Goal: Navigation & Orientation: Find specific page/section

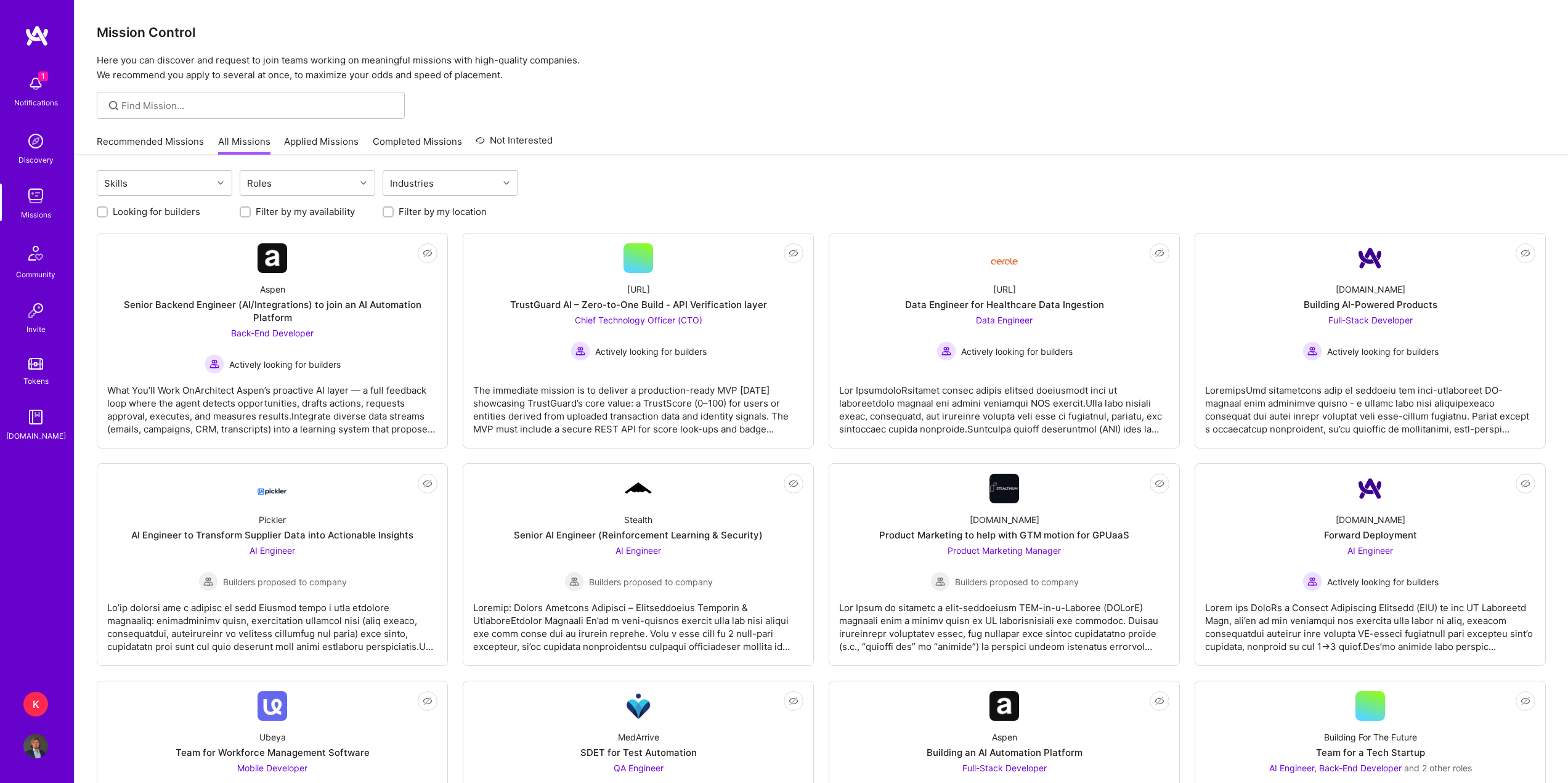
click at [170, 145] on link "Recommended Missions" at bounding box center [150, 145] width 107 height 21
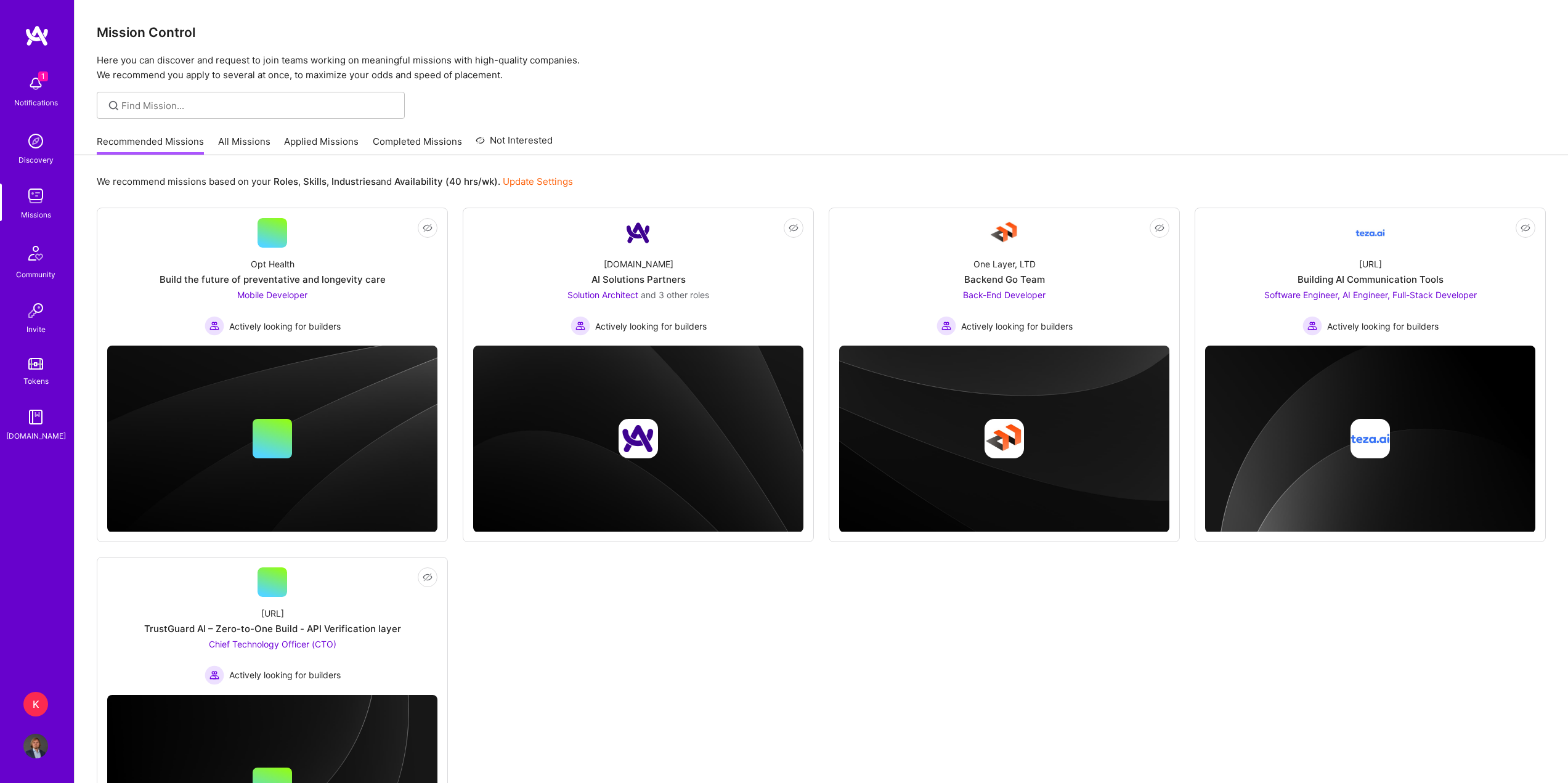
click at [244, 141] on link "All Missions" at bounding box center [244, 145] width 52 height 21
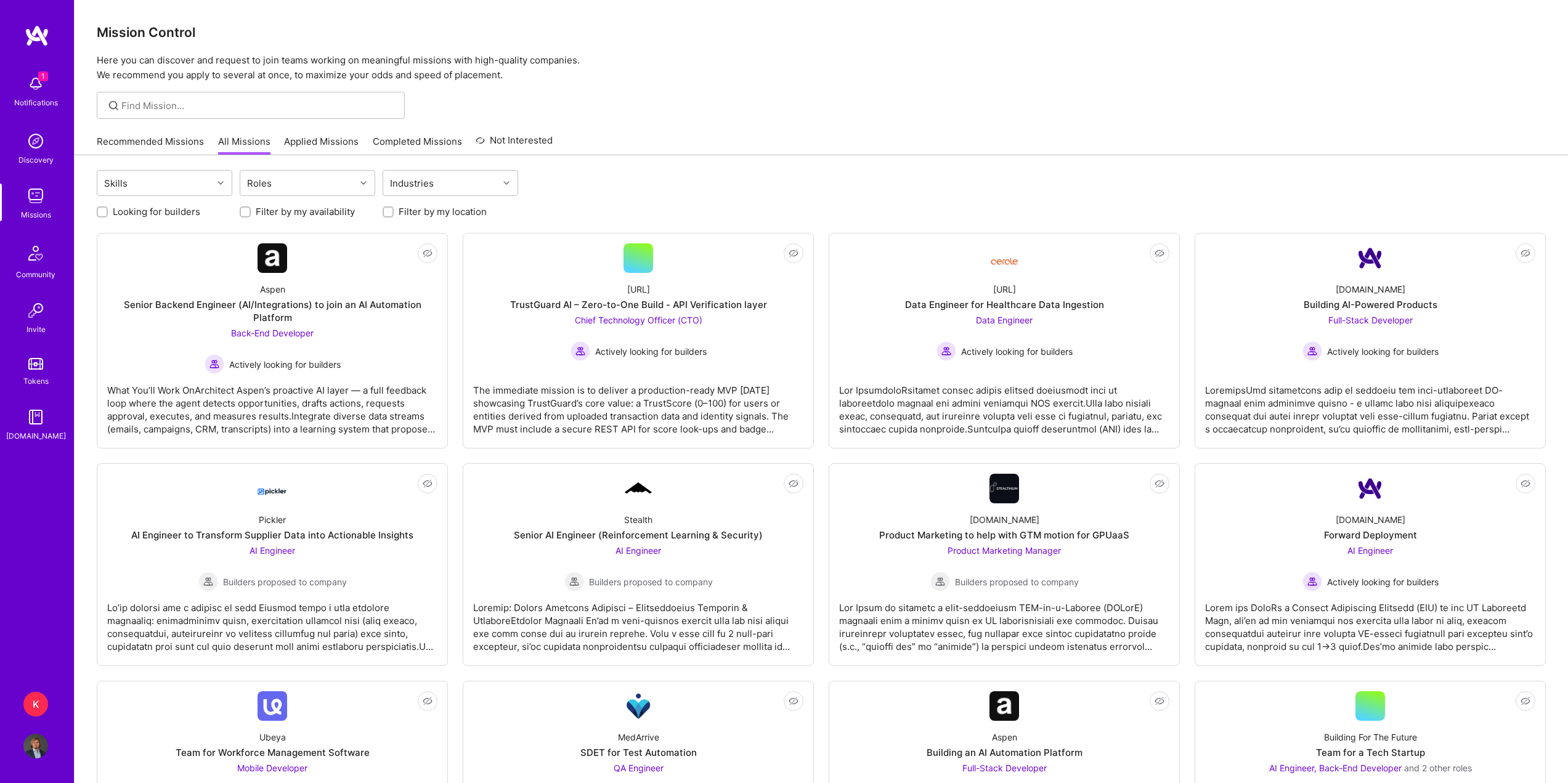
click at [299, 142] on link "Applied Missions" at bounding box center [321, 145] width 74 height 21
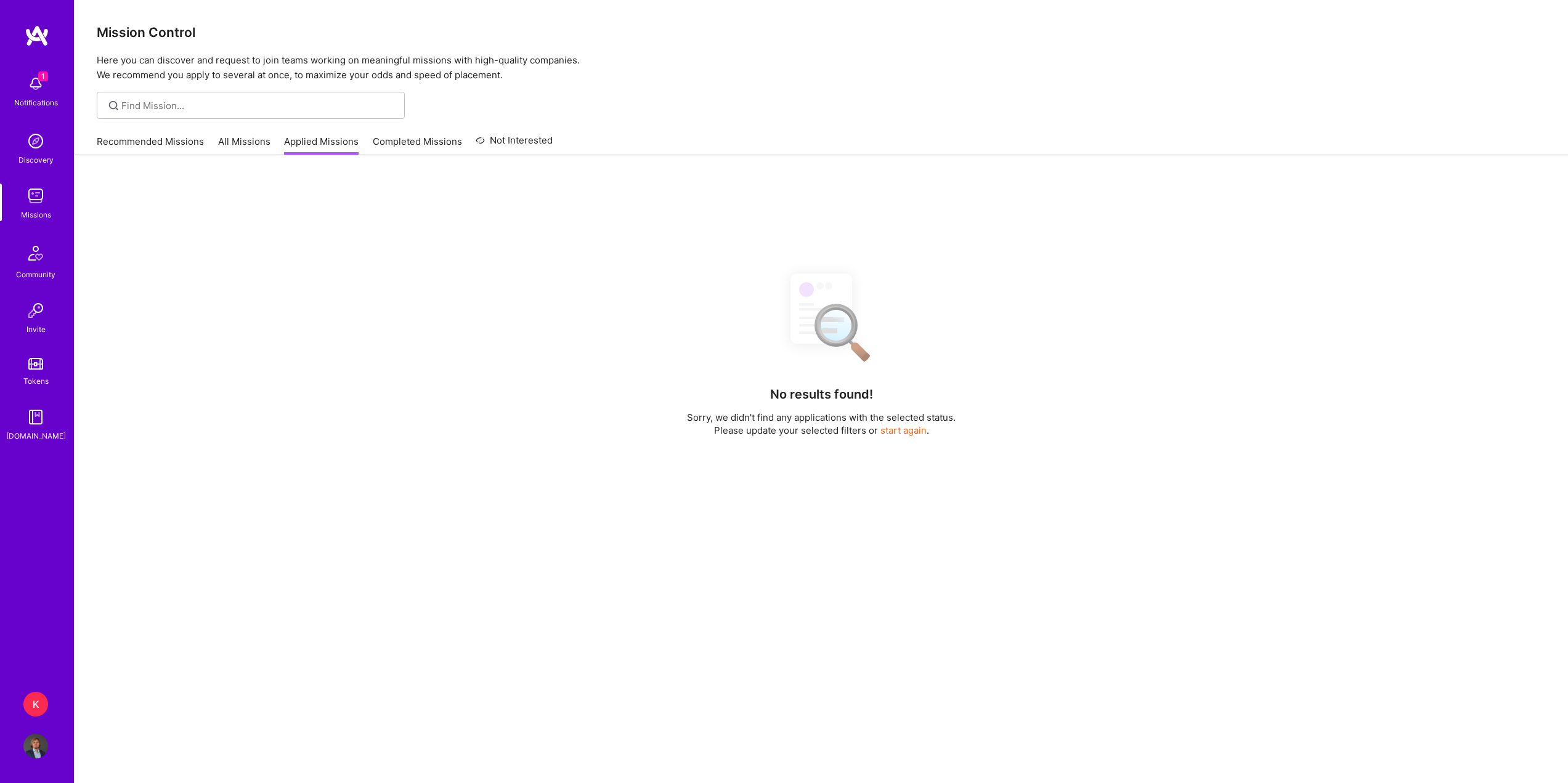
click at [390, 147] on link "Completed Missions" at bounding box center [417, 145] width 90 height 21
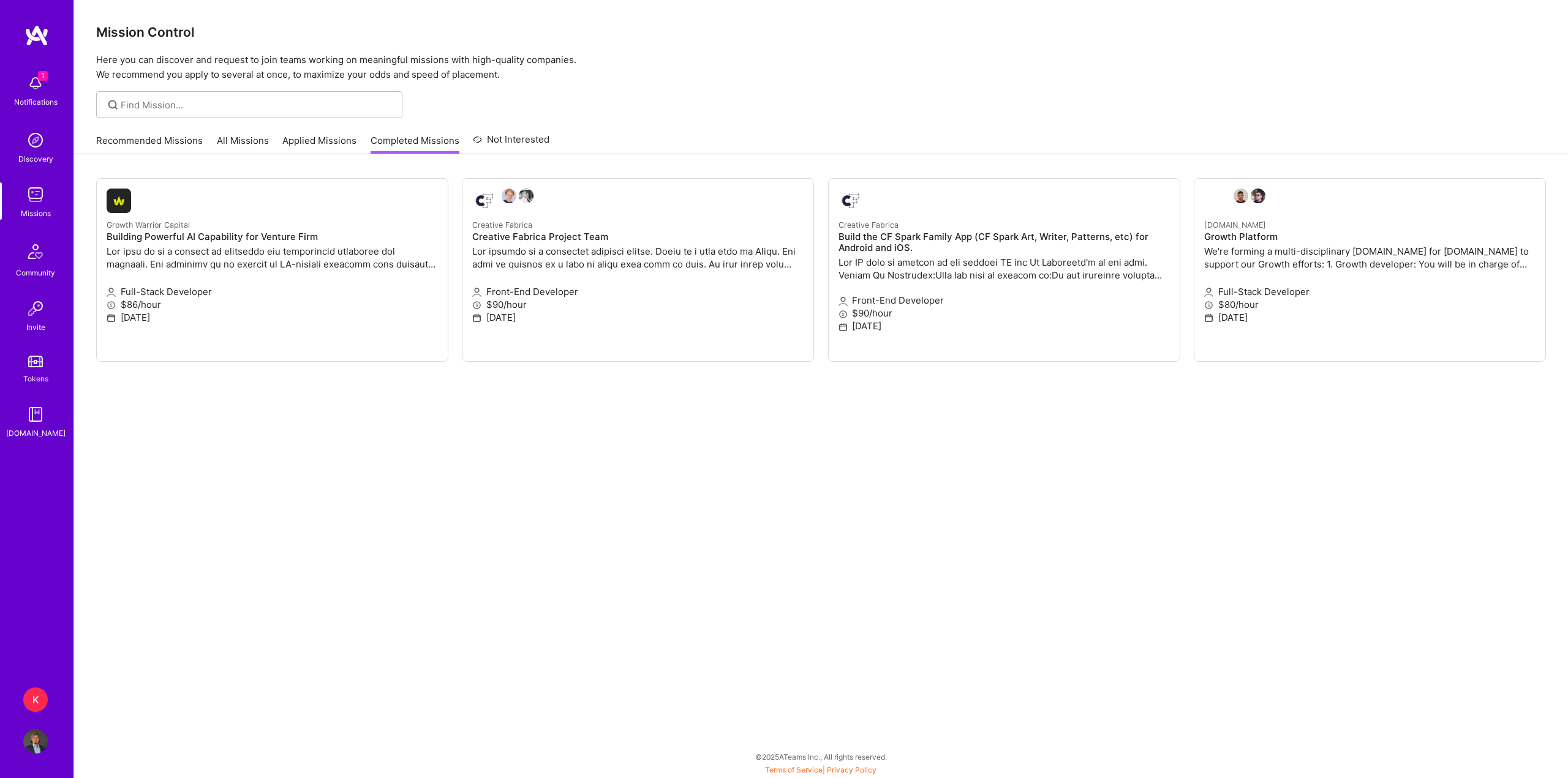
click at [61, 101] on div "1 Notifications" at bounding box center [35, 90] width 76 height 42
click at [739, 102] on div "1 1 Notifications Discovery Missions Community Invite Tokens [DOMAIN_NAME] K Ka…" at bounding box center [784, 386] width 1568 height 772
click at [39, 699] on div "K" at bounding box center [35, 699] width 24 height 24
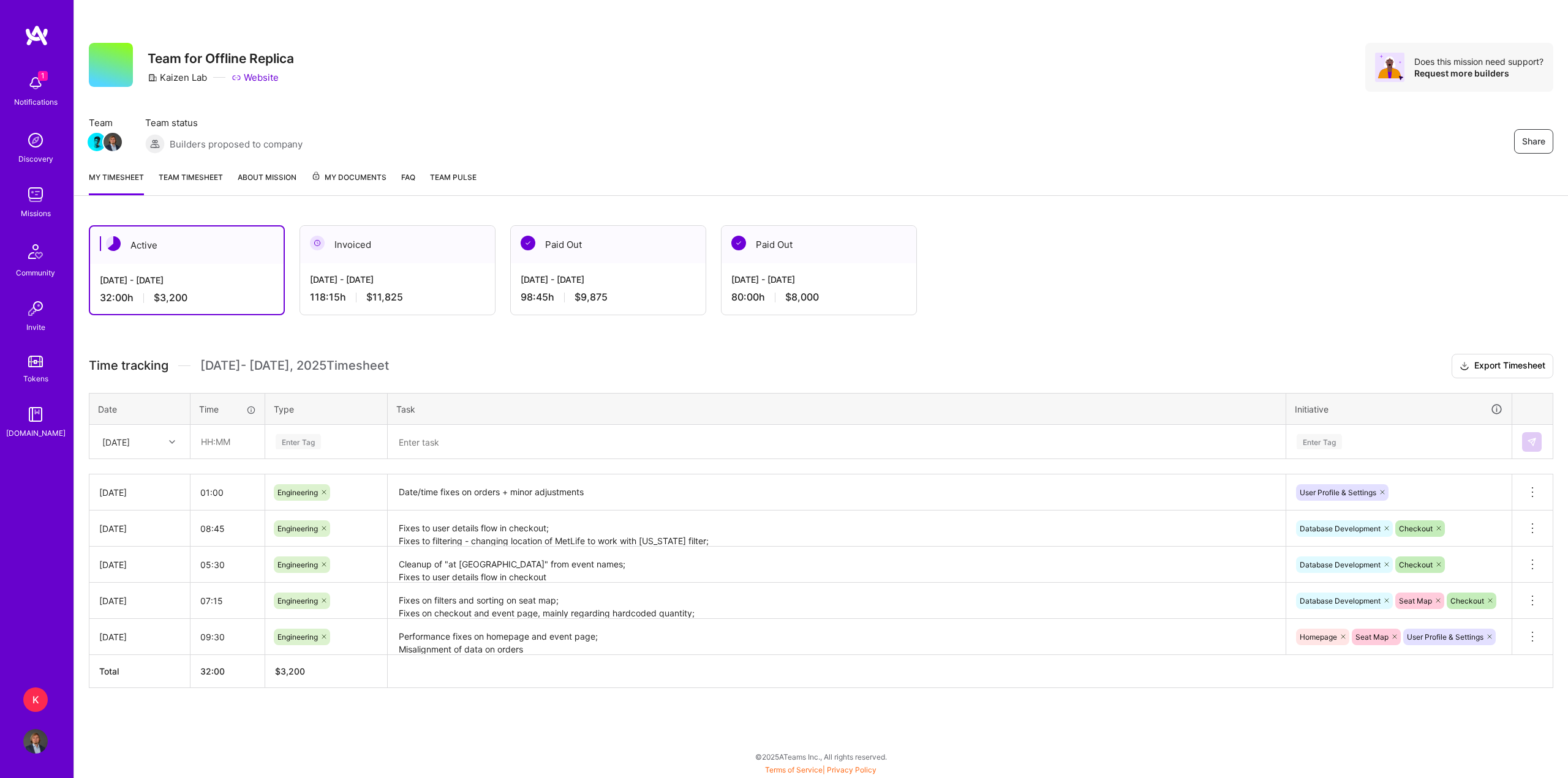
click at [46, 203] on img at bounding box center [35, 194] width 24 height 24
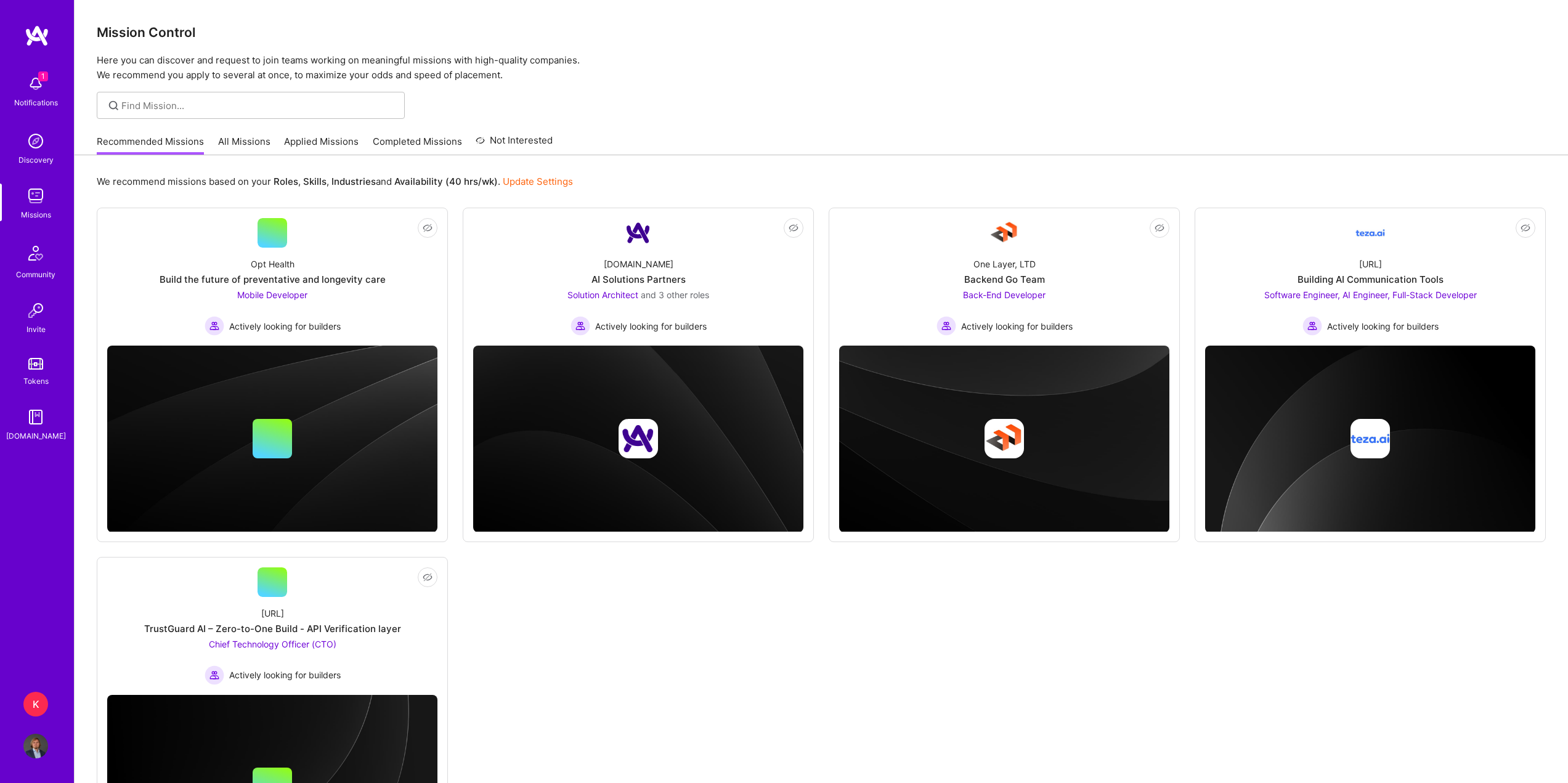
click at [24, 96] on div "Notifications" at bounding box center [36, 102] width 44 height 13
click at [24, 96] on div "1 Notifications Discovery Missions Community Invite Tokens [DOMAIN_NAME]" at bounding box center [37, 256] width 74 height 373
drag, startPoint x: 58, startPoint y: 86, endPoint x: 67, endPoint y: 87, distance: 9.1
click at [56, 86] on div "1 Notifications" at bounding box center [35, 90] width 76 height 43
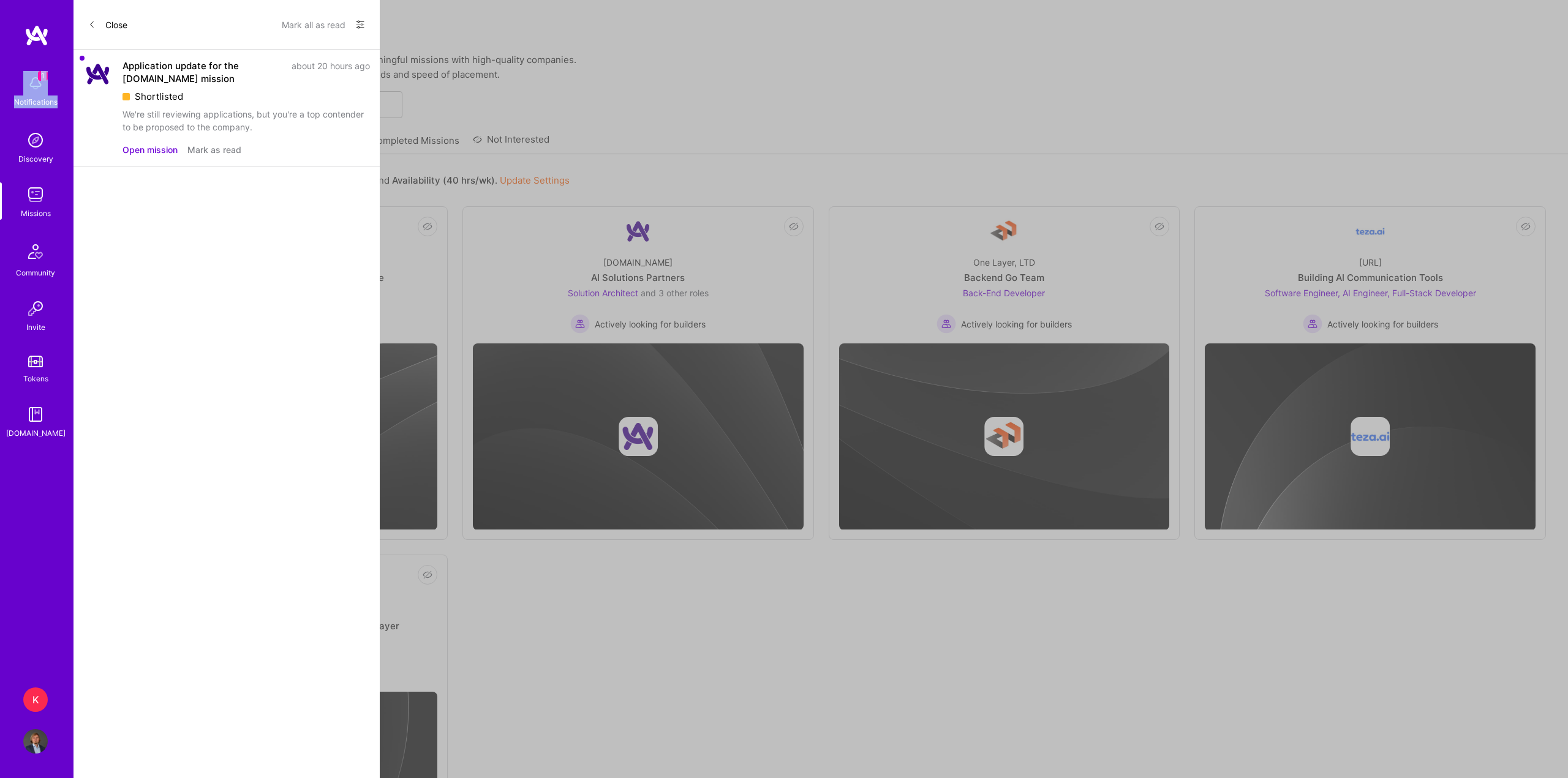
click at [210, 148] on button "Mark as read" at bounding box center [215, 149] width 54 height 13
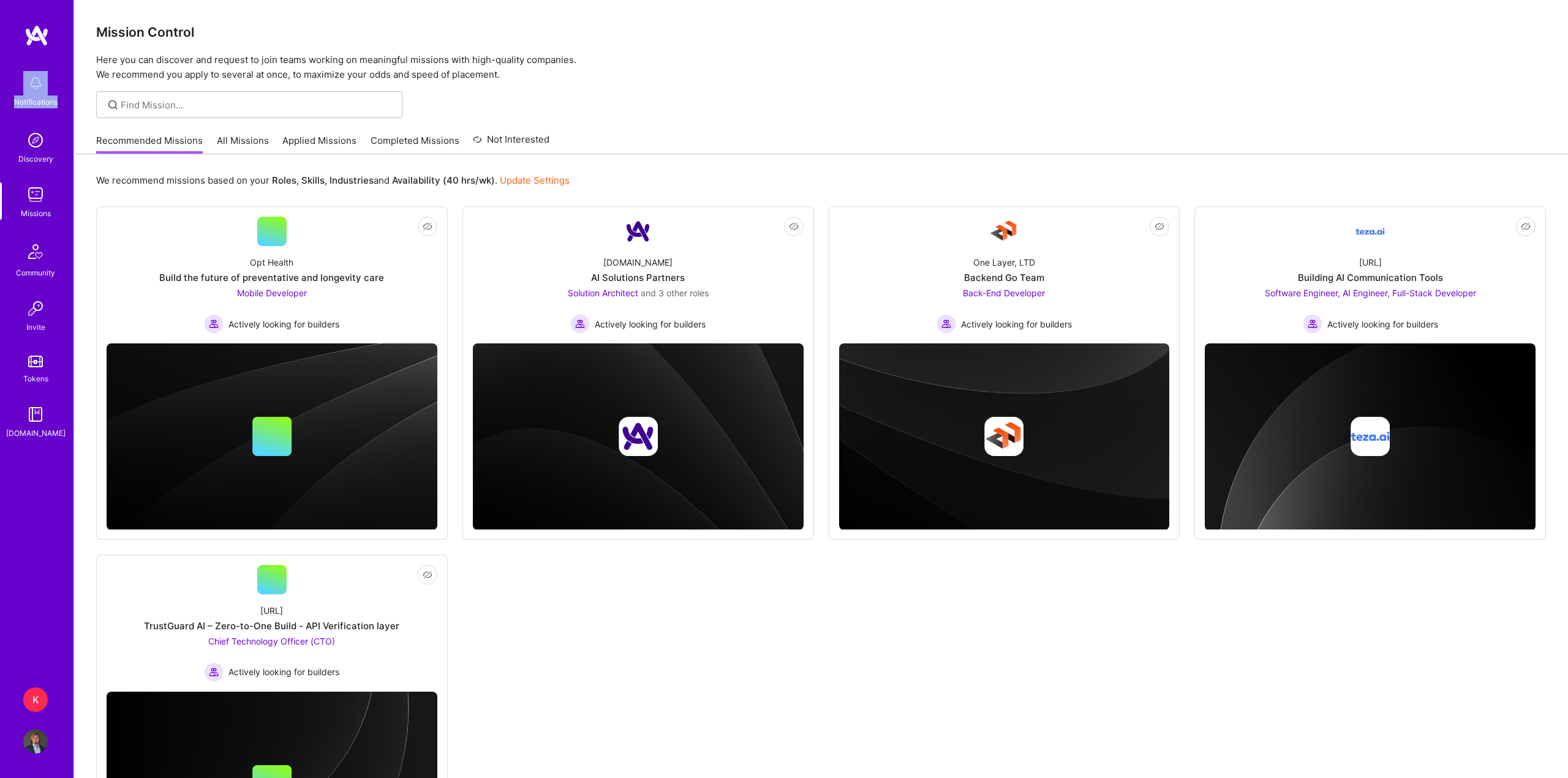
click at [46, 33] on img at bounding box center [36, 35] width 24 height 22
